Goal: Find specific page/section: Find specific page/section

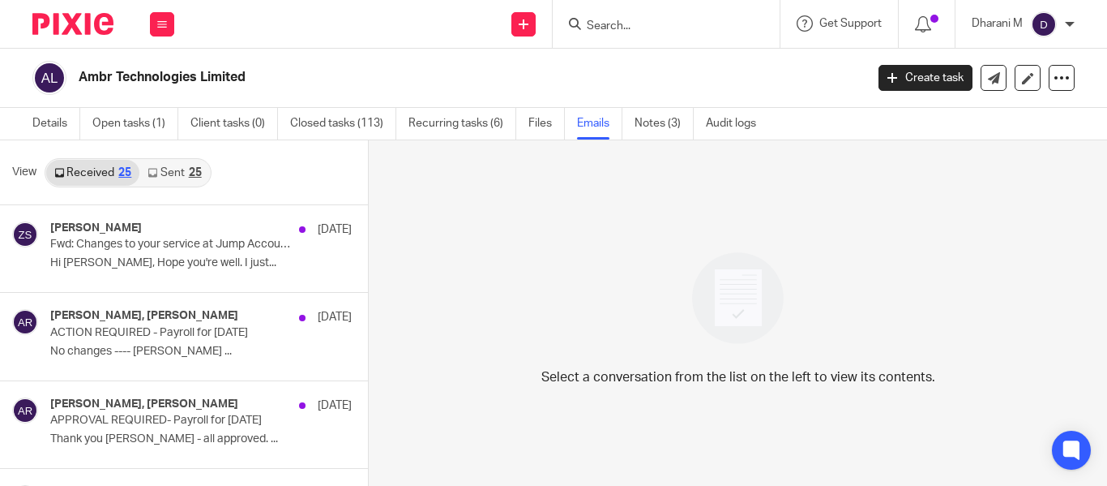
click at [731, 25] on input "Search" at bounding box center [658, 26] width 146 height 15
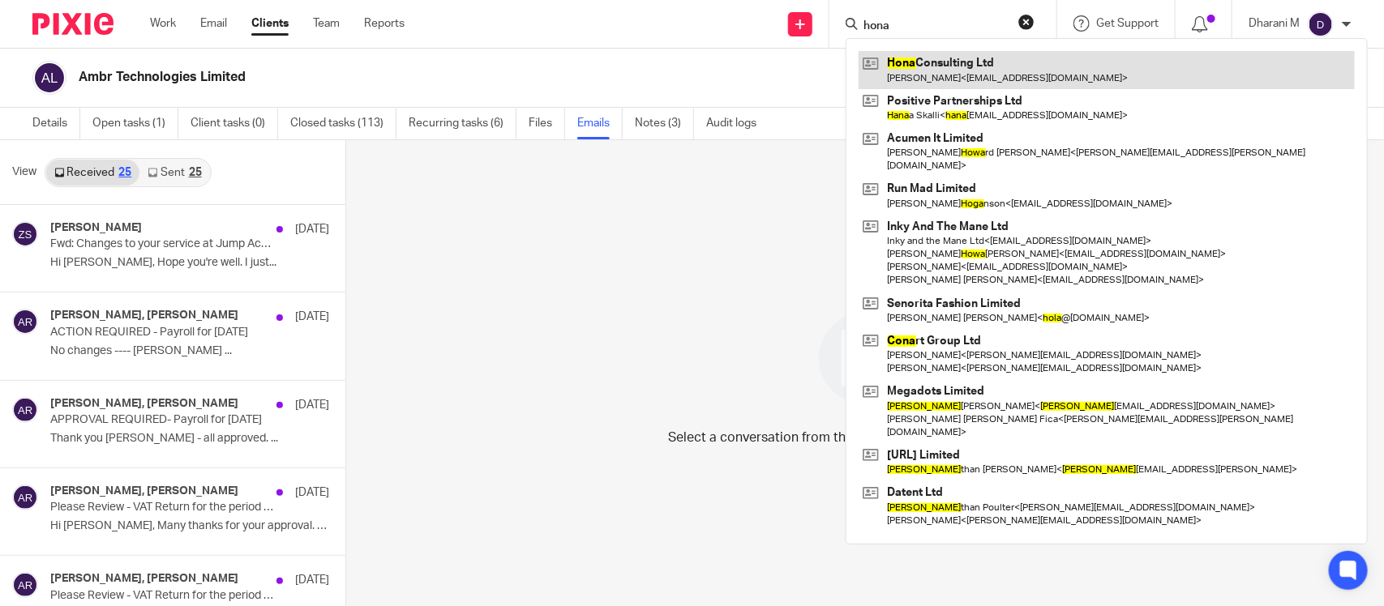
type input "hona"
click at [927, 79] on link at bounding box center [1106, 69] width 496 height 37
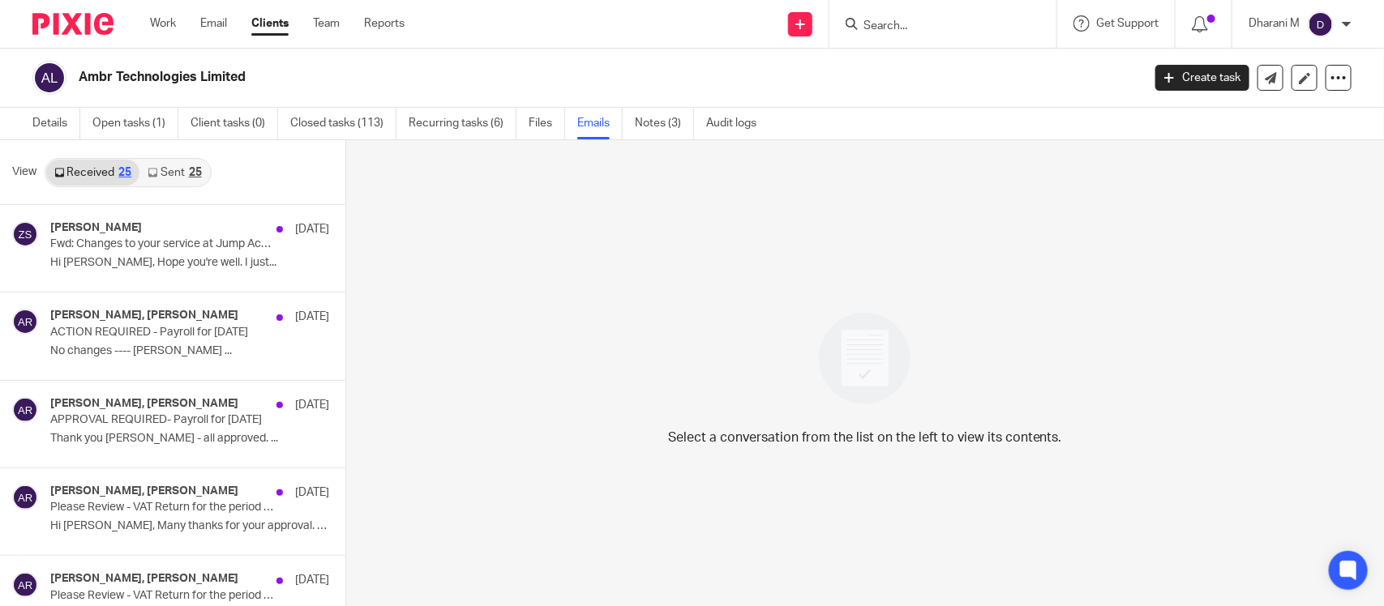
click at [873, 30] on input "Search" at bounding box center [935, 26] width 146 height 15
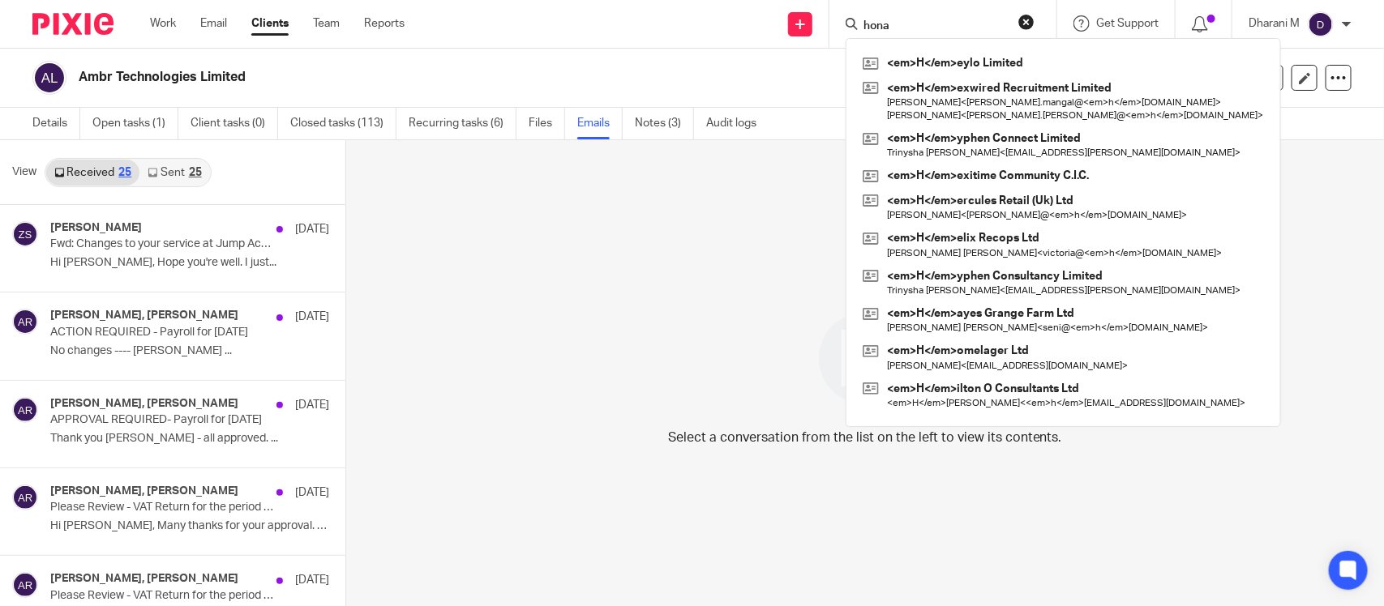
type input "hona"
click button "submit" at bounding box center [0, 0] width 0 height 0
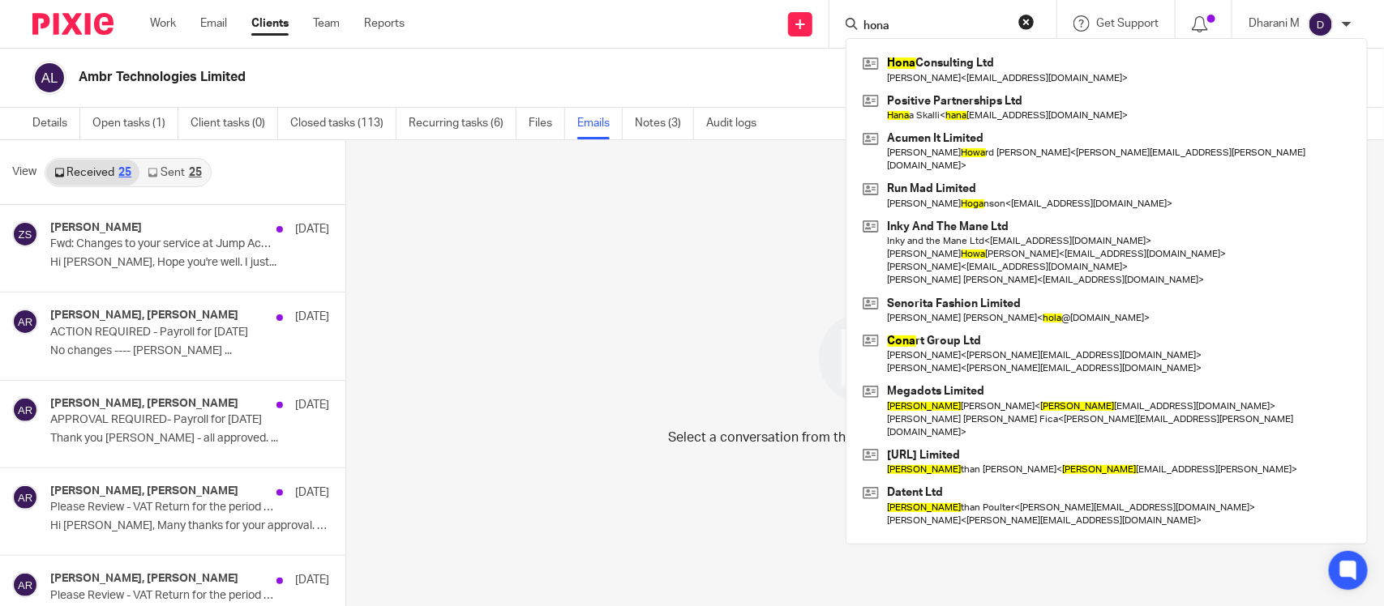
click at [897, 46] on div "Hona Consulting Ltd Holly Rebecca Waite < hollycarterwaite@gmail.com > Positive…" at bounding box center [1106, 291] width 522 height 507
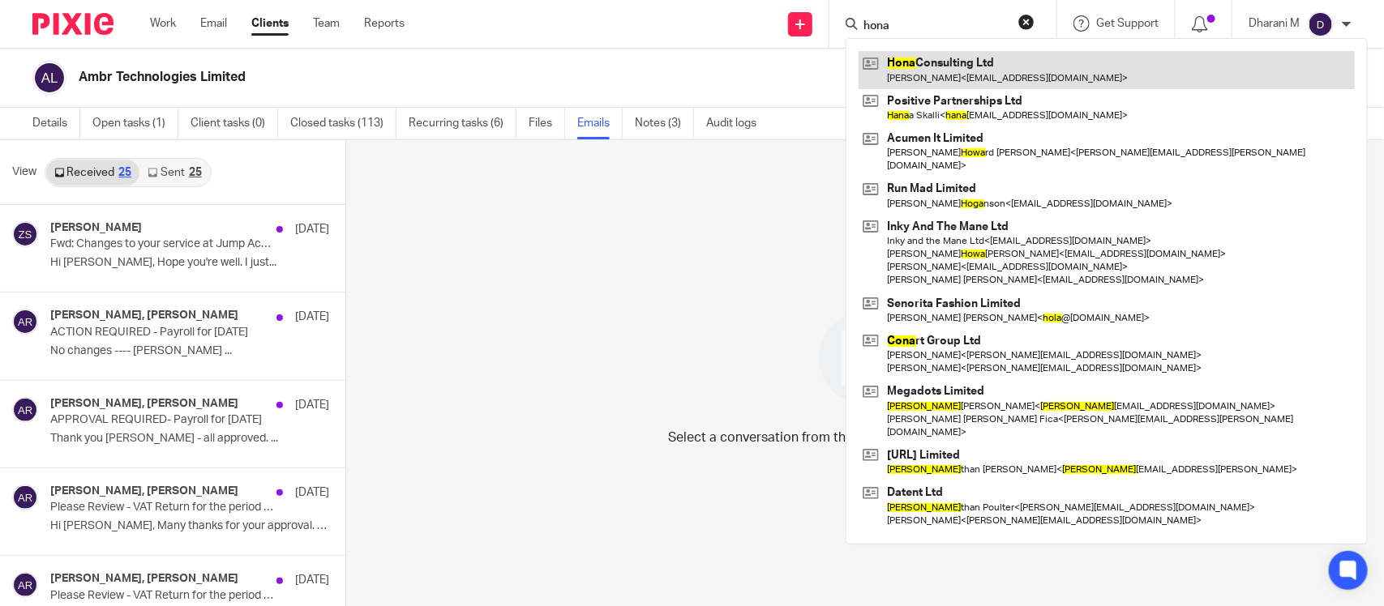
click at [901, 54] on link at bounding box center [1106, 69] width 496 height 37
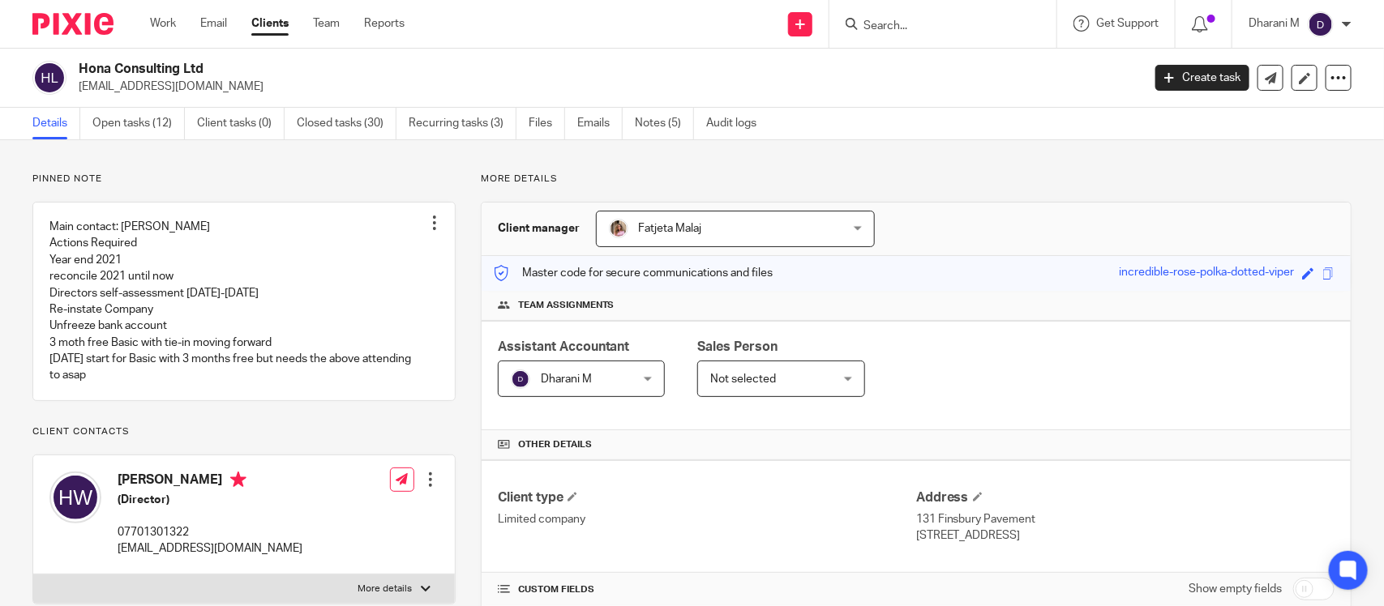
scroll to position [203, 0]
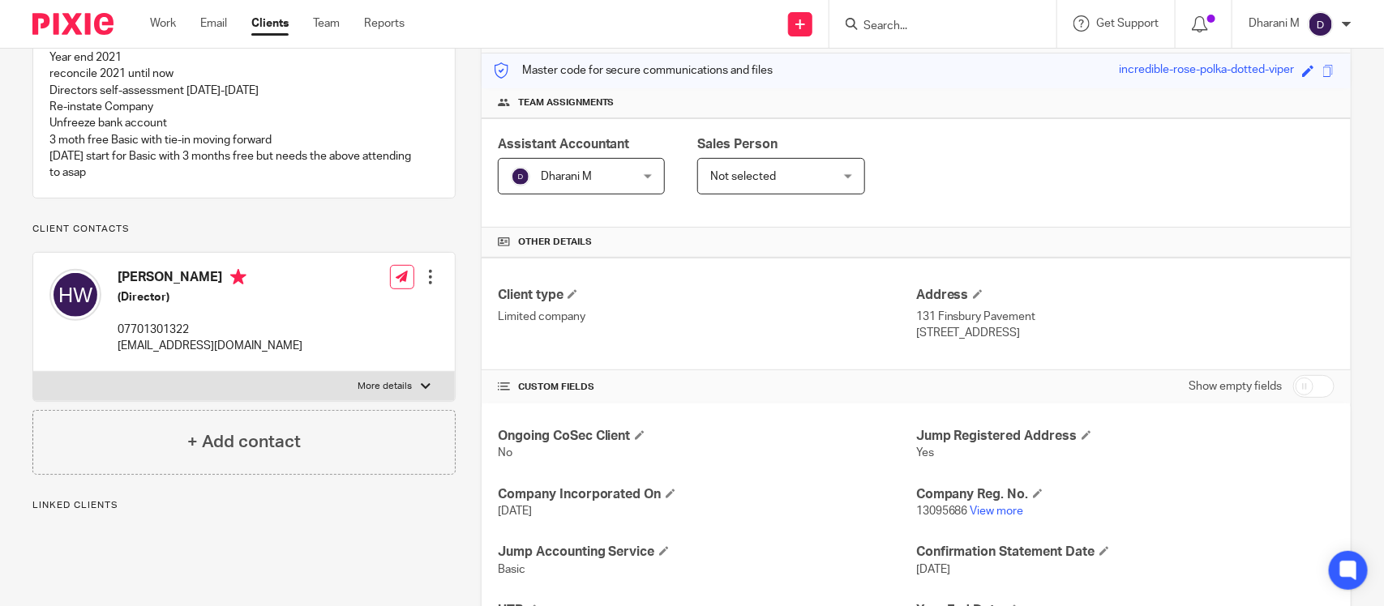
click at [999, 520] on p "13095686 View more" at bounding box center [1125, 511] width 418 height 16
click at [999, 516] on link "View more" at bounding box center [997, 511] width 54 height 11
